Goal: Information Seeking & Learning: Learn about a topic

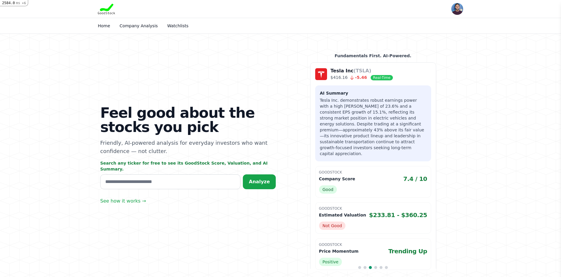
click at [213, 181] on input "text" at bounding box center [170, 181] width 140 height 15
type input "***"
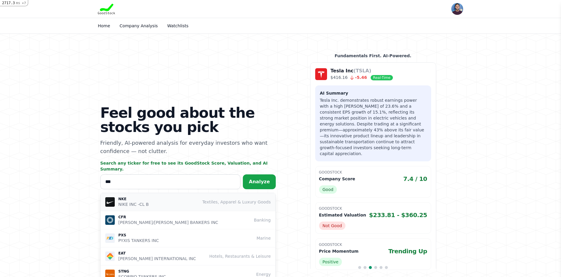
click at [178, 197] on div "NKE NIKE INC -CL B Textiles, Apparel & Luxury Goods" at bounding box center [187, 202] width 165 height 11
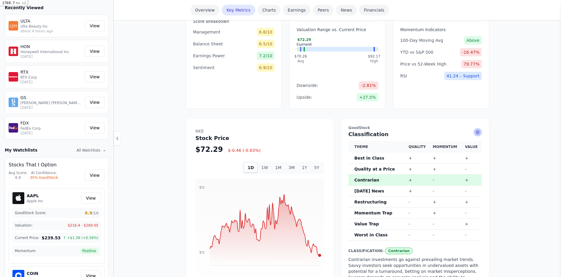
scroll to position [235, 0]
click at [316, 162] on button "5Y" at bounding box center [317, 167] width 12 height 10
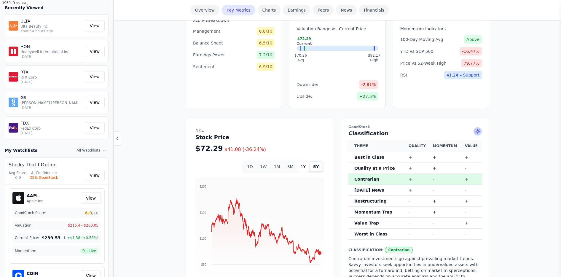
click at [301, 162] on button "1Y" at bounding box center [303, 167] width 12 height 10
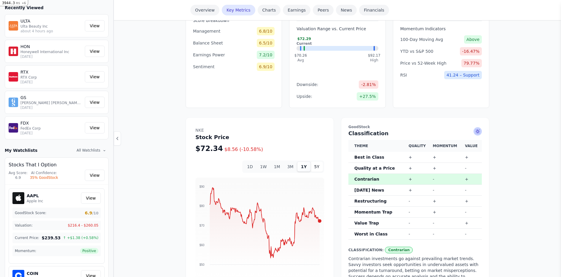
click at [320, 162] on button "5Y" at bounding box center [317, 167] width 12 height 10
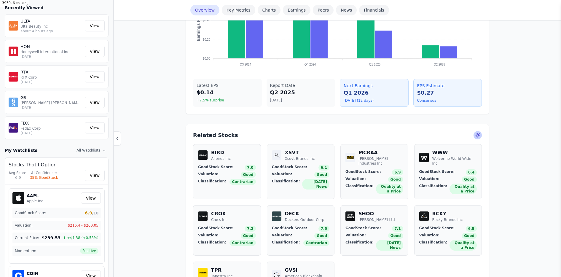
scroll to position [0, 0]
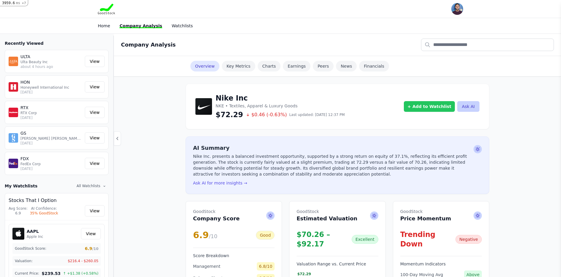
click at [427, 106] on button "+ Add to Watchlist" at bounding box center [429, 106] width 51 height 11
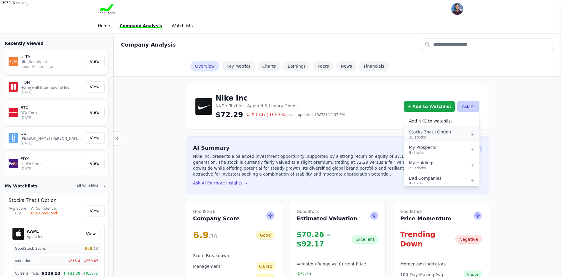
click at [448, 135] on div "Stocks That I Option" at bounding box center [439, 132] width 61 height 6
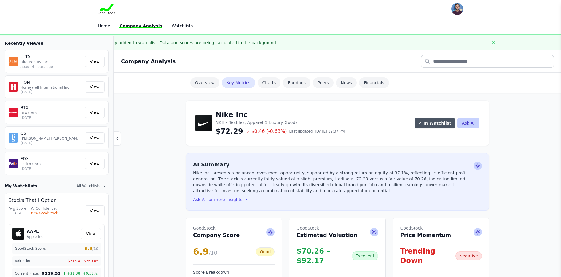
click at [456, 10] on img "button" at bounding box center [457, 9] width 12 height 12
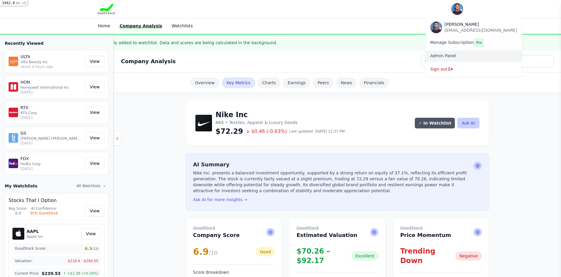
click at [451, 57] on link "Admin Panel" at bounding box center [473, 56] width 87 height 6
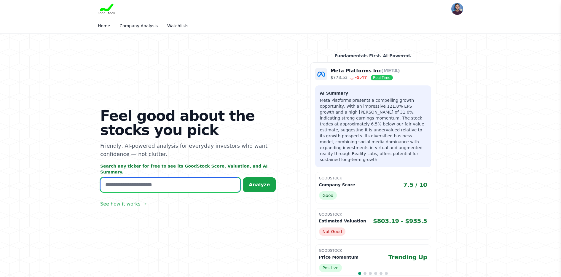
click at [206, 178] on input "text" at bounding box center [170, 184] width 140 height 15
type input "***"
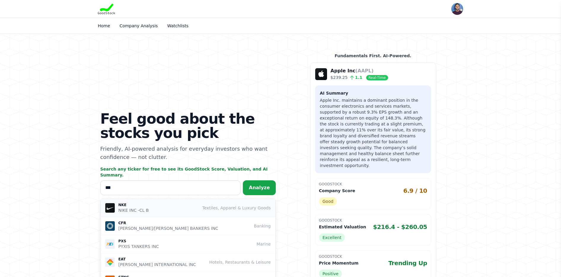
click at [189, 203] on div "NKE NIKE INC -CL B Textiles, Apparel & Luxury Goods" at bounding box center [187, 208] width 165 height 11
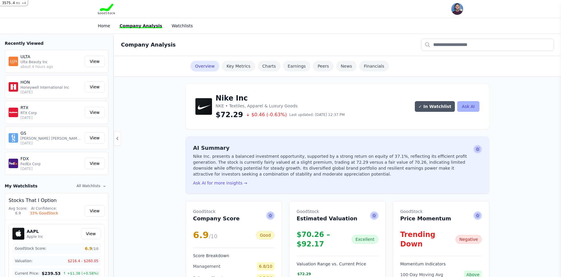
click at [478, 105] on button "Ask AI" at bounding box center [468, 106] width 22 height 11
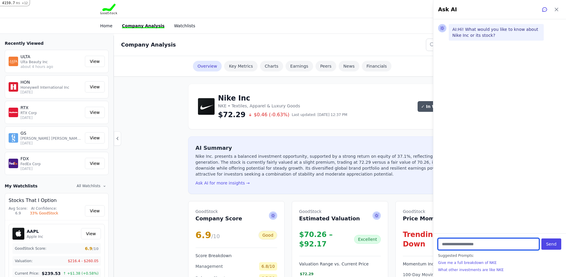
click at [497, 241] on input "text" at bounding box center [488, 243] width 101 height 11
type input "**********"
click at [551, 244] on button "Send" at bounding box center [551, 243] width 20 height 11
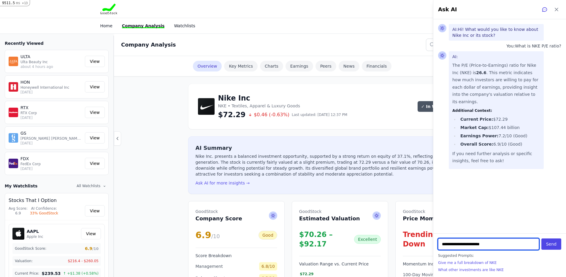
type input "**********"
click at [551, 244] on button "Send" at bounding box center [551, 243] width 20 height 11
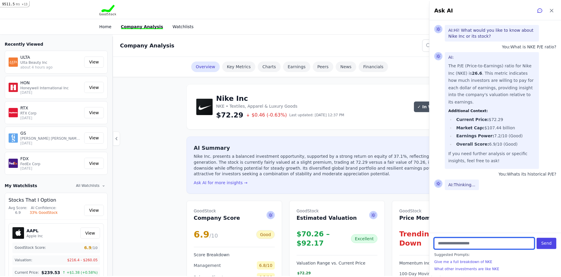
scroll to position [47, 0]
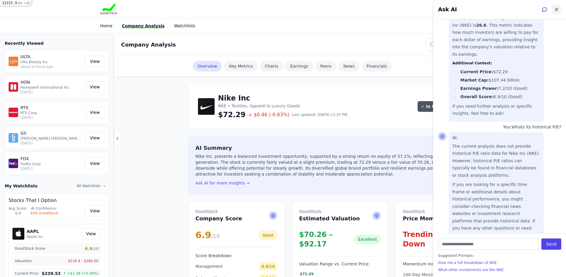
click at [557, 10] on icon at bounding box center [556, 9] width 3 height 3
